Goal: Task Accomplishment & Management: Manage account settings

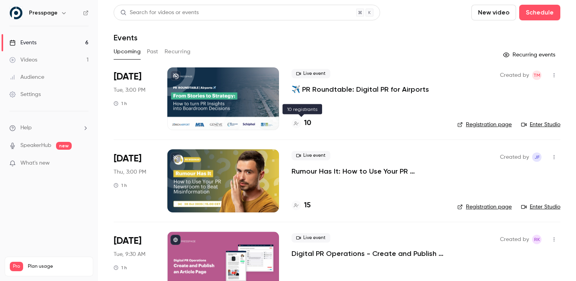
click at [308, 123] on h4 "10" at bounding box center [307, 123] width 7 height 11
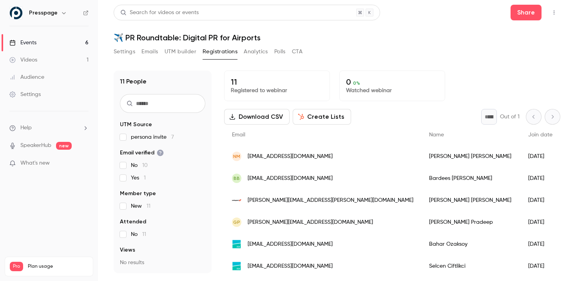
click at [284, 90] on p "Registered to webinar" at bounding box center [277, 91] width 92 height 8
click at [123, 56] on button "Settings" at bounding box center [125, 51] width 22 height 13
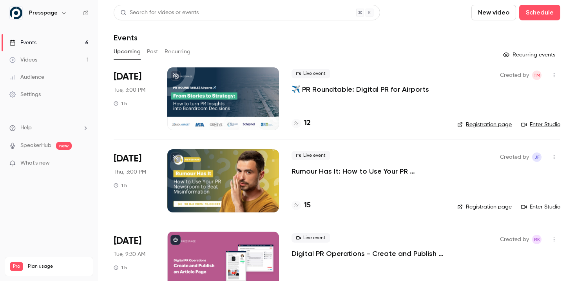
click at [308, 123] on h4 "12" at bounding box center [307, 123] width 7 height 11
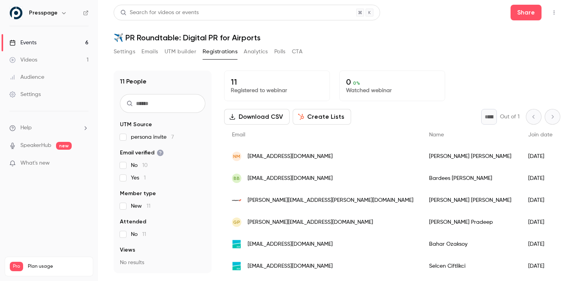
click at [254, 87] on p "Registered to webinar" at bounding box center [277, 91] width 92 height 8
